Goal: Navigation & Orientation: Understand site structure

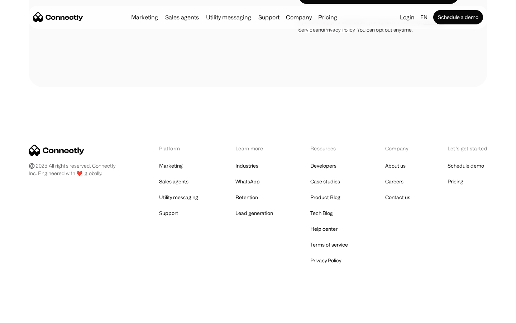
scroll to position [2031, 0]
